Goal: Find specific page/section: Find specific page/section

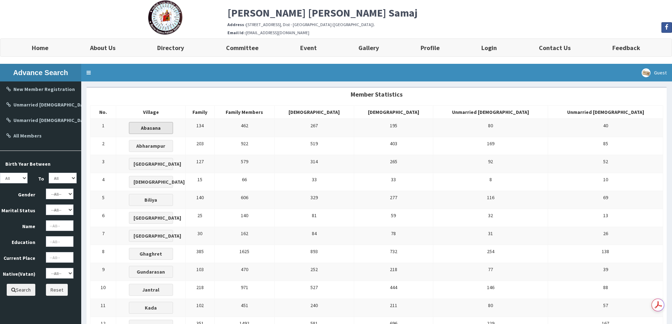
click at [161, 131] on b "Abasana" at bounding box center [151, 128] width 20 height 6
click at [161, 127] on b "Abasana" at bounding box center [151, 128] width 20 height 6
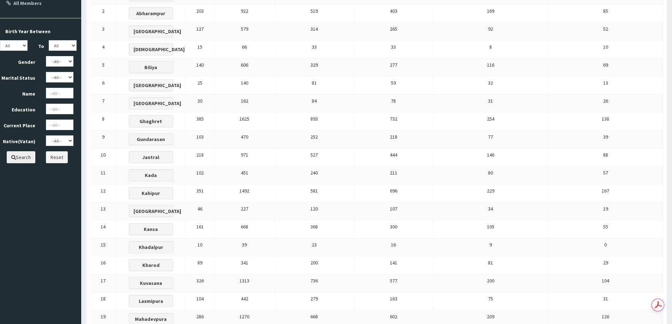
scroll to position [141, 0]
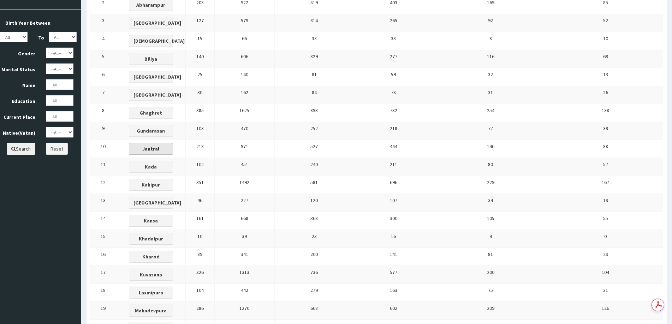
click at [159, 149] on b "Jantral" at bounding box center [150, 149] width 17 height 6
